Goal: Task Accomplishment & Management: Use online tool/utility

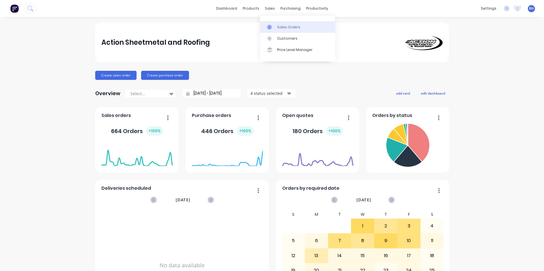
click at [279, 27] on div "Sales Orders" at bounding box center [288, 27] width 23 height 5
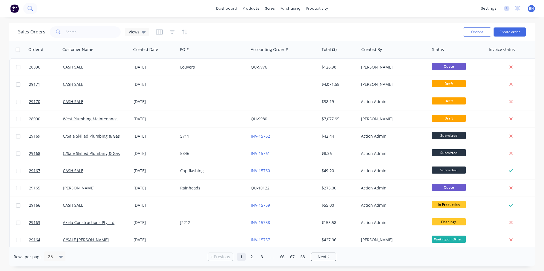
click at [35, 10] on button at bounding box center [30, 8] width 14 height 11
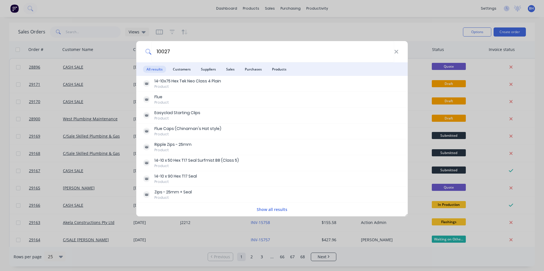
type input "10027"
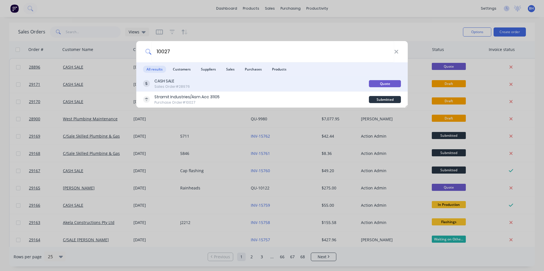
click at [217, 84] on div "CASH SALE Sales Order #28976" at bounding box center [256, 83] width 226 height 11
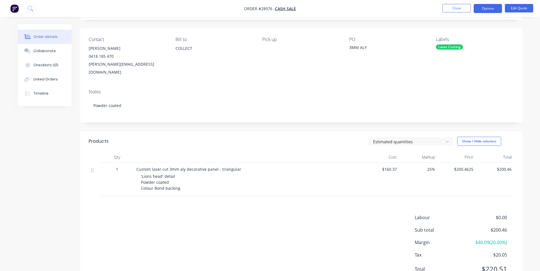
scroll to position [52, 0]
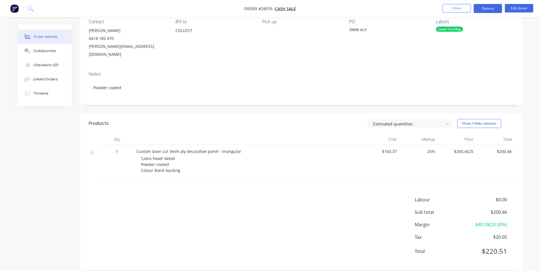
click at [117, 149] on span "1" at bounding box center [117, 152] width 2 height 6
drag, startPoint x: 117, startPoint y: 145, endPoint x: 114, endPoint y: 145, distance: 3.4
click at [114, 149] on div "1" at bounding box center [116, 152] width 29 height 6
drag, startPoint x: 114, startPoint y: 145, endPoint x: 120, endPoint y: 145, distance: 6.2
click at [120, 149] on div "1" at bounding box center [116, 152] width 29 height 6
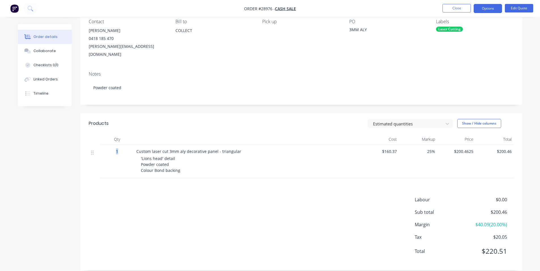
click at [117, 149] on span "1" at bounding box center [117, 152] width 2 height 6
drag, startPoint x: 117, startPoint y: 144, endPoint x: 111, endPoint y: 146, distance: 6.5
click at [111, 149] on div "1" at bounding box center [116, 152] width 29 height 6
drag, startPoint x: 119, startPoint y: 144, endPoint x: 116, endPoint y: 144, distance: 3.1
click at [116, 149] on div "1" at bounding box center [116, 152] width 29 height 6
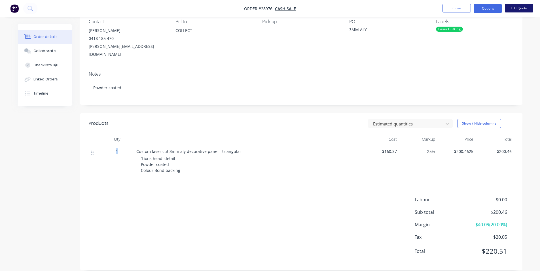
click at [510, 7] on button "Edit Quote" at bounding box center [519, 8] width 28 height 9
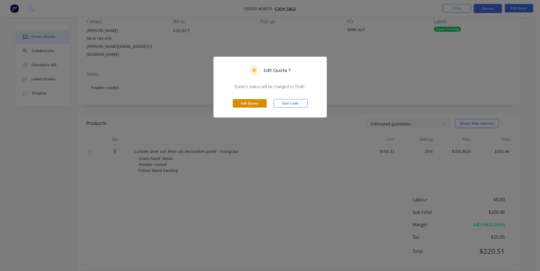
click at [252, 105] on button "Edit Quote" at bounding box center [250, 103] width 34 height 9
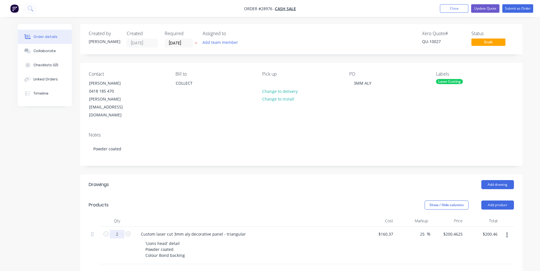
type input "2"
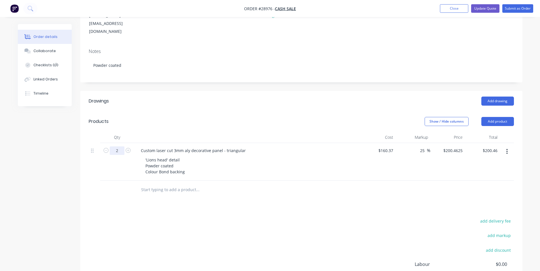
scroll to position [85, 0]
type input "$400.93"
click at [229, 183] on input "text" at bounding box center [197, 188] width 113 height 11
click at [504, 116] on button "Add product" at bounding box center [497, 120] width 33 height 9
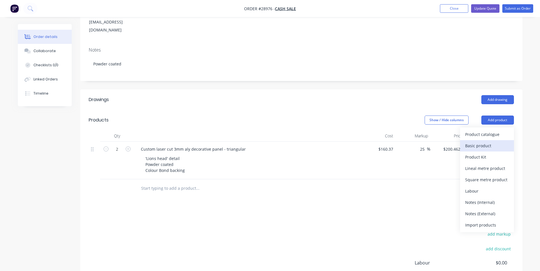
click at [486, 142] on div "Basic product" at bounding box center [487, 146] width 44 height 8
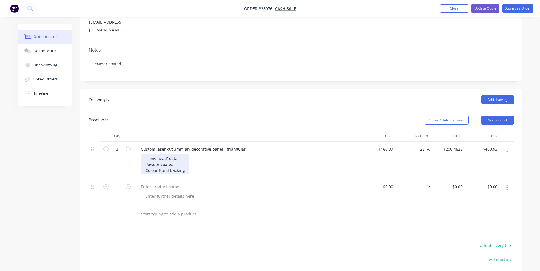
click at [177, 154] on div "'Lions head' detail Powder coated Colour Bond backing" at bounding box center [165, 164] width 48 height 20
click at [186, 156] on div "'Lions head' detail Powder coated: Night Sky Colour Bond backing" at bounding box center [169, 164] width 57 height 20
click at [167, 183] on div at bounding box center [159, 187] width 47 height 8
click at [198, 183] on div "Warning Sign - 300x150mmqq" at bounding box center [169, 187] width 66 height 8
click at [173, 192] on div at bounding box center [170, 196] width 58 height 8
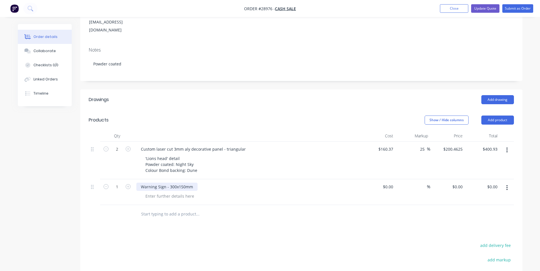
drag, startPoint x: 142, startPoint y: 173, endPoint x: 146, endPoint y: 173, distance: 4.5
click at [142, 183] on div "Warning Sign - 300x150mm" at bounding box center [166, 187] width 61 height 8
click at [164, 192] on div at bounding box center [170, 196] width 58 height 8
drag, startPoint x: 145, startPoint y: 150, endPoint x: 195, endPoint y: 149, distance: 49.9
click at [195, 154] on div "'Lions head' detail Powder coated: Night Sky Colour Bond backing: Dune" at bounding box center [171, 164] width 61 height 20
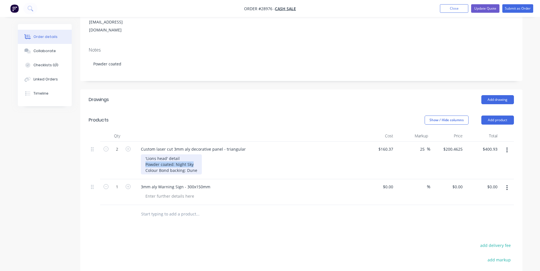
copy div "Powder coated: Night Sky"
click at [165, 192] on div at bounding box center [170, 196] width 58 height 8
paste div
drag, startPoint x: 198, startPoint y: 154, endPoint x: 145, endPoint y: 157, distance: 52.2
click at [145, 157] on div "'Lions head' detail Powder coated: Night Sky Colour Bond backing: Dune" at bounding box center [171, 164] width 61 height 20
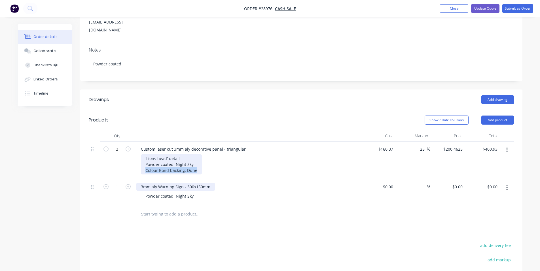
copy div "Colour Bond backing: Dune"
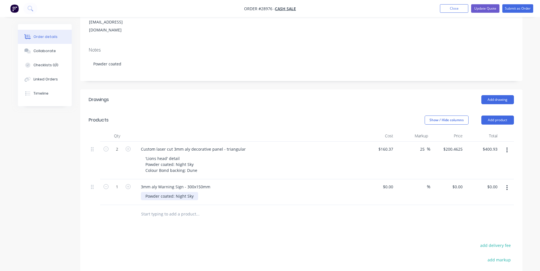
click at [193, 192] on div "Powder coated: Night Sky" at bounding box center [169, 196] width 57 height 8
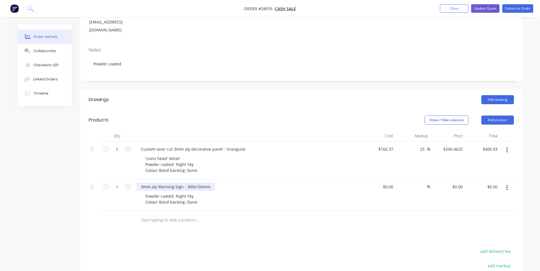
drag, startPoint x: 141, startPoint y: 172, endPoint x: 145, endPoint y: 172, distance: 3.8
click at [142, 183] on div "3mm aly Warning Sign - 300x150mm" at bounding box center [175, 187] width 79 height 8
click at [178, 183] on div "Laser cut 3mm aly Warning Sign - 300x150mm" at bounding box center [184, 187] width 97 height 8
click at [390, 183] on input at bounding box center [392, 187] width 7 height 8
click at [392, 183] on input "0" at bounding box center [392, 187] width 7 height 8
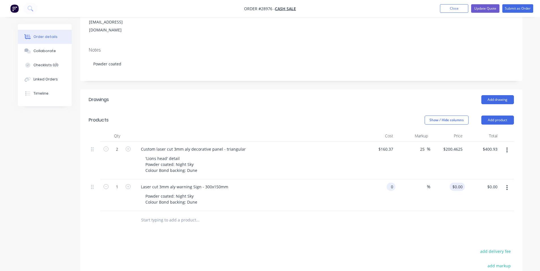
type input "$0.00"
click at [458, 183] on div "0 $0.00" at bounding box center [457, 187] width 15 height 8
type input "$107.00"
click at [417, 211] on div at bounding box center [301, 220] width 425 height 18
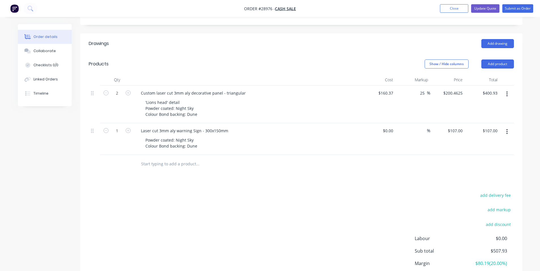
scroll to position [142, 0]
click at [41, 54] on button "Collaborate" at bounding box center [45, 51] width 54 height 14
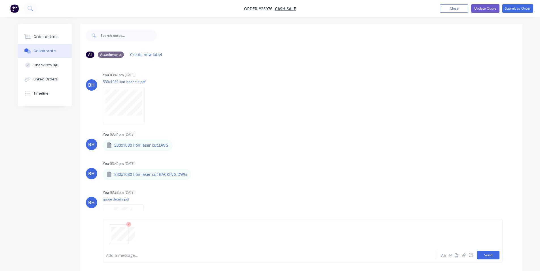
click at [488, 254] on button "Send" at bounding box center [488, 255] width 22 height 9
click at [42, 39] on div "Order details" at bounding box center [45, 36] width 24 height 5
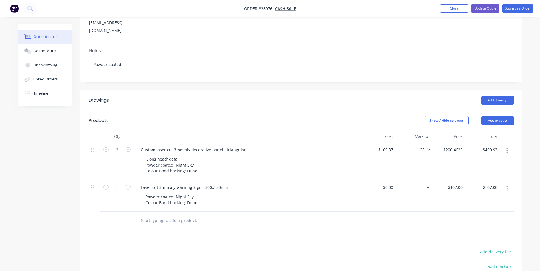
scroll to position [85, 0]
click at [484, 10] on button "Update Quote" at bounding box center [485, 8] width 28 height 9
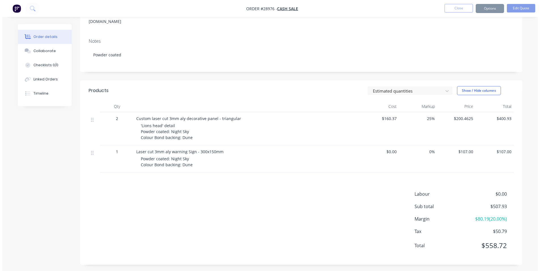
scroll to position [0, 0]
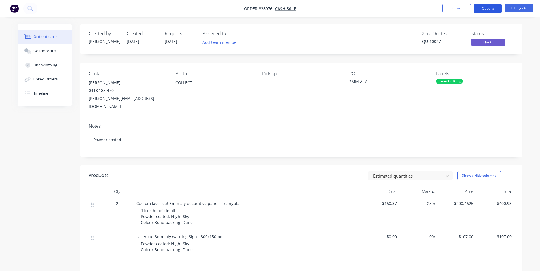
click at [499, 7] on button "Options" at bounding box center [488, 8] width 28 height 9
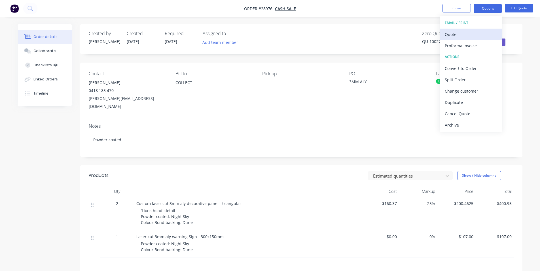
click at [461, 37] on div "Quote" at bounding box center [471, 34] width 52 height 8
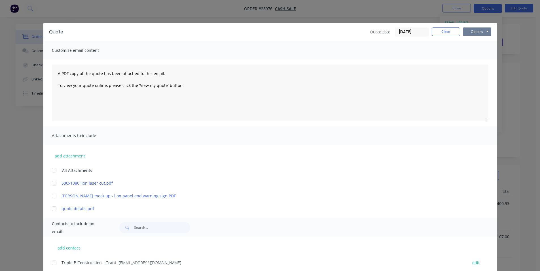
click at [469, 33] on button "Options" at bounding box center [477, 31] width 28 height 9
click at [479, 45] on button "Preview" at bounding box center [481, 41] width 36 height 9
